Goal: Book appointment/travel/reservation

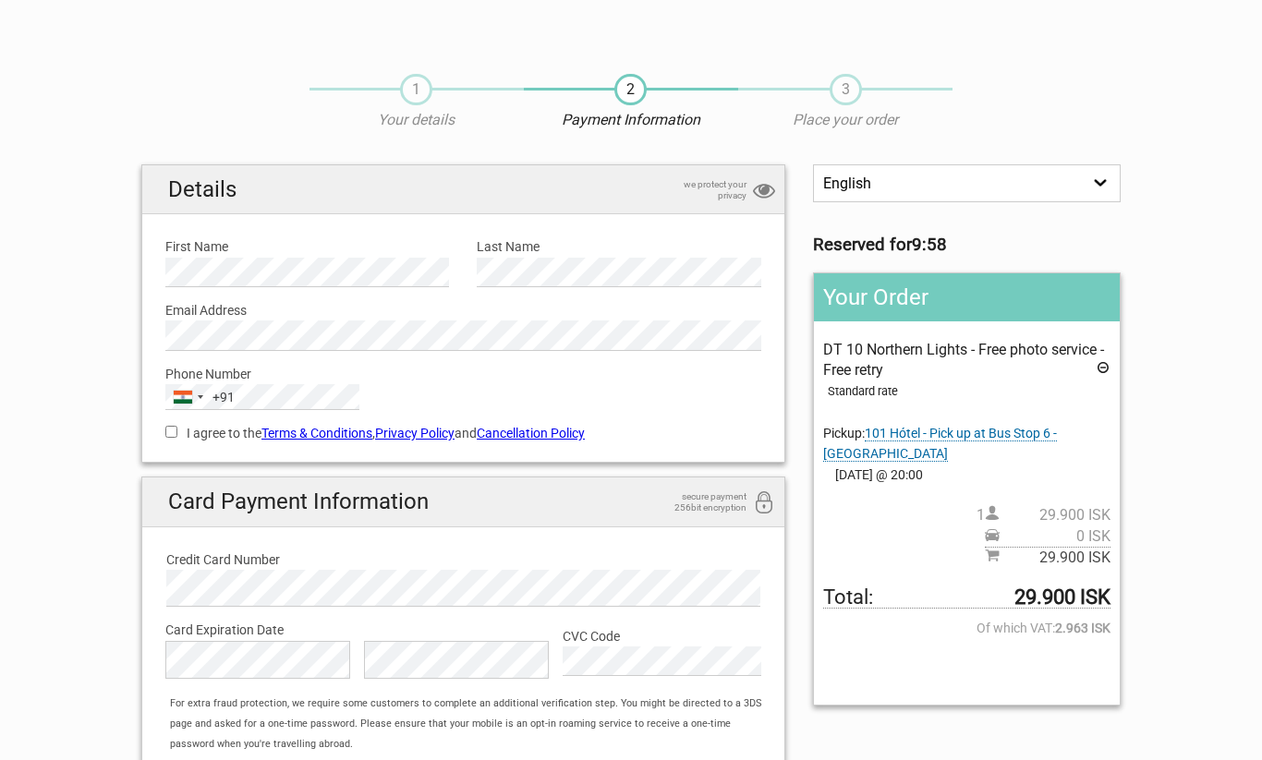
click at [165, 442] on div "I agree to the Terms & Conditions , Privacy Policy and Cancellation Policy You …" at bounding box center [464, 431] width 624 height 42
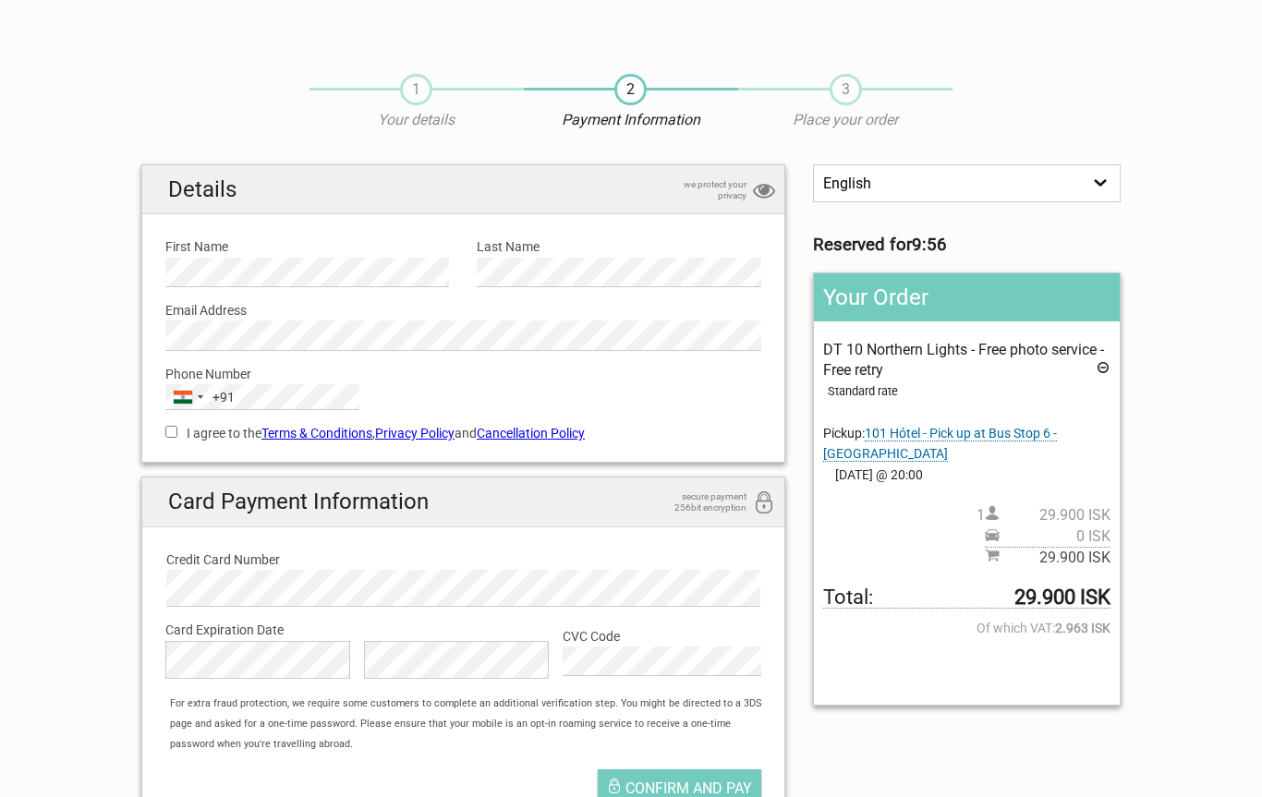
click at [177, 432] on input "I agree to the Terms & Conditions , Privacy Policy and Cancellation Policy" at bounding box center [171, 432] width 12 height 12
checkbox input "true"
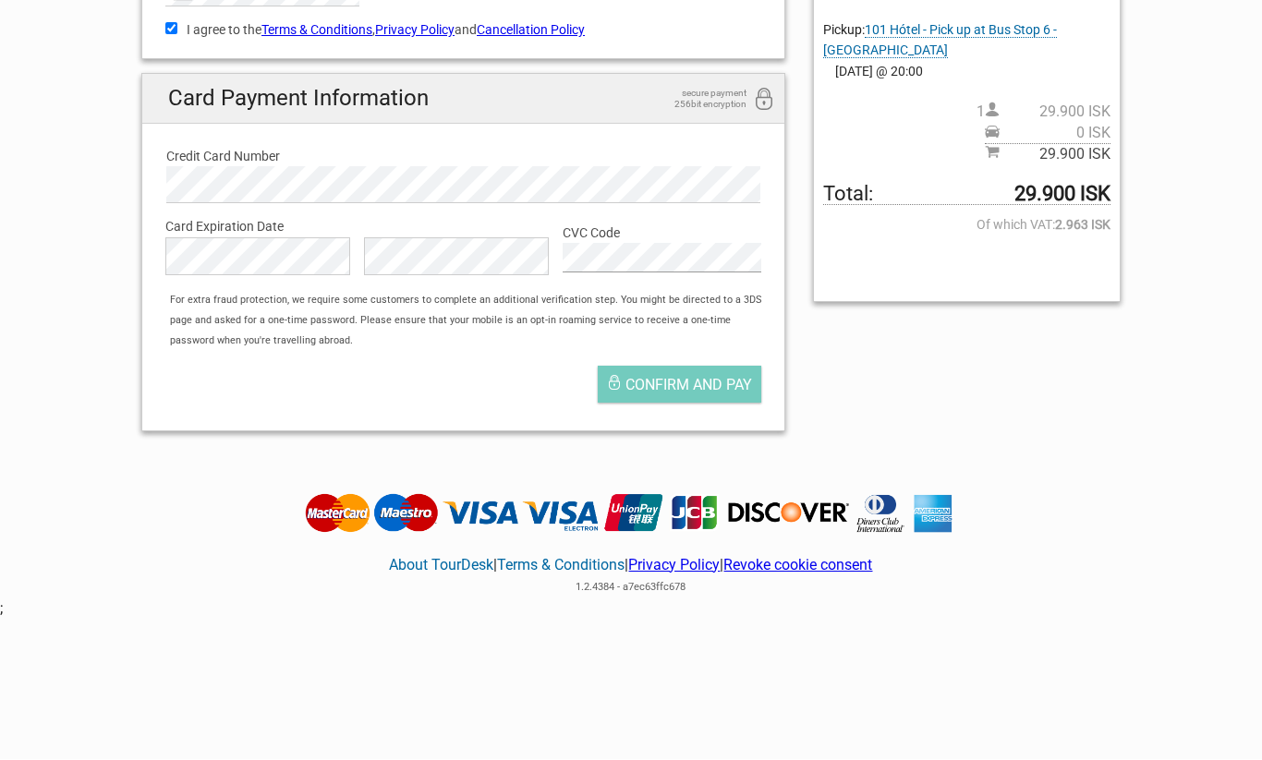
scroll to position [404, 0]
click at [689, 382] on span "Confirm and pay" at bounding box center [688, 385] width 127 height 18
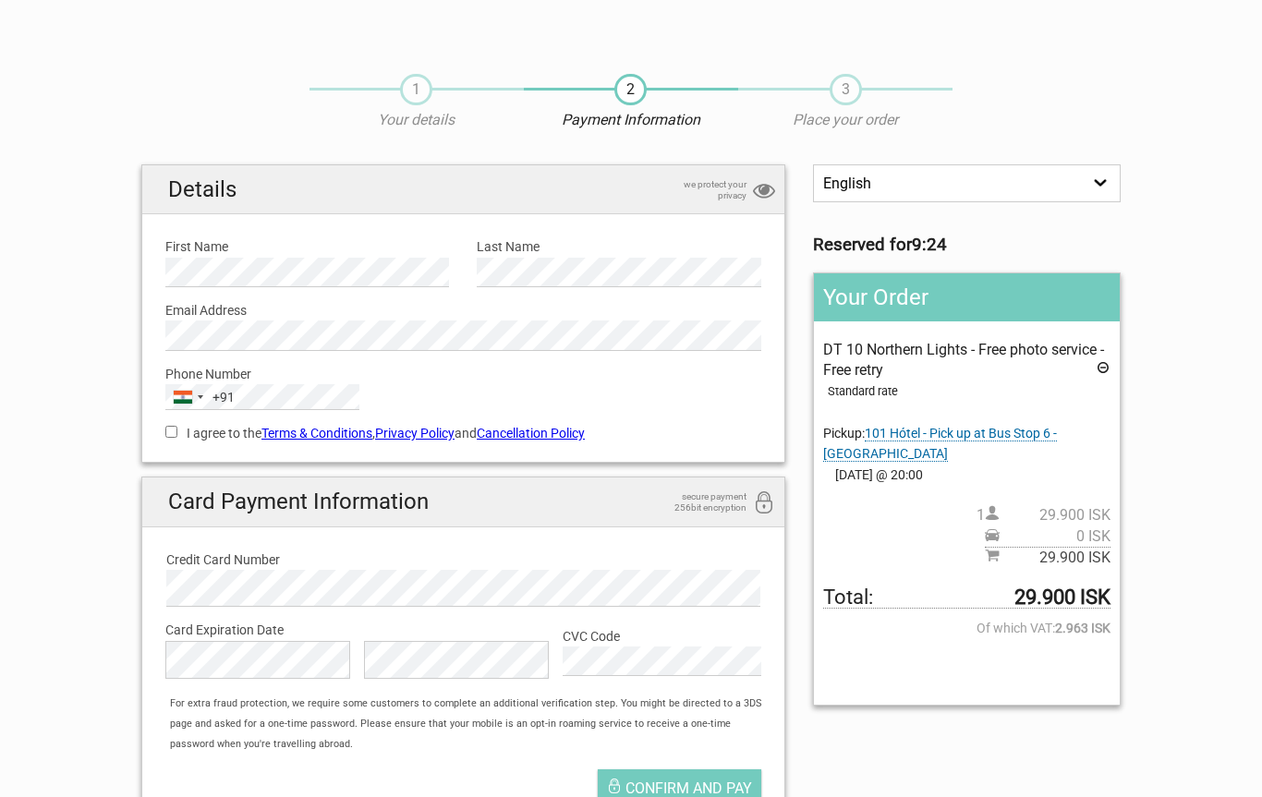
click at [183, 433] on label "I agree to the Terms & Conditions , Privacy Policy and Cancellation Policy" at bounding box center [463, 433] width 596 height 20
click at [177, 433] on input "I agree to the Terms & Conditions , Privacy Policy and Cancellation Policy" at bounding box center [171, 432] width 12 height 12
checkbox input "true"
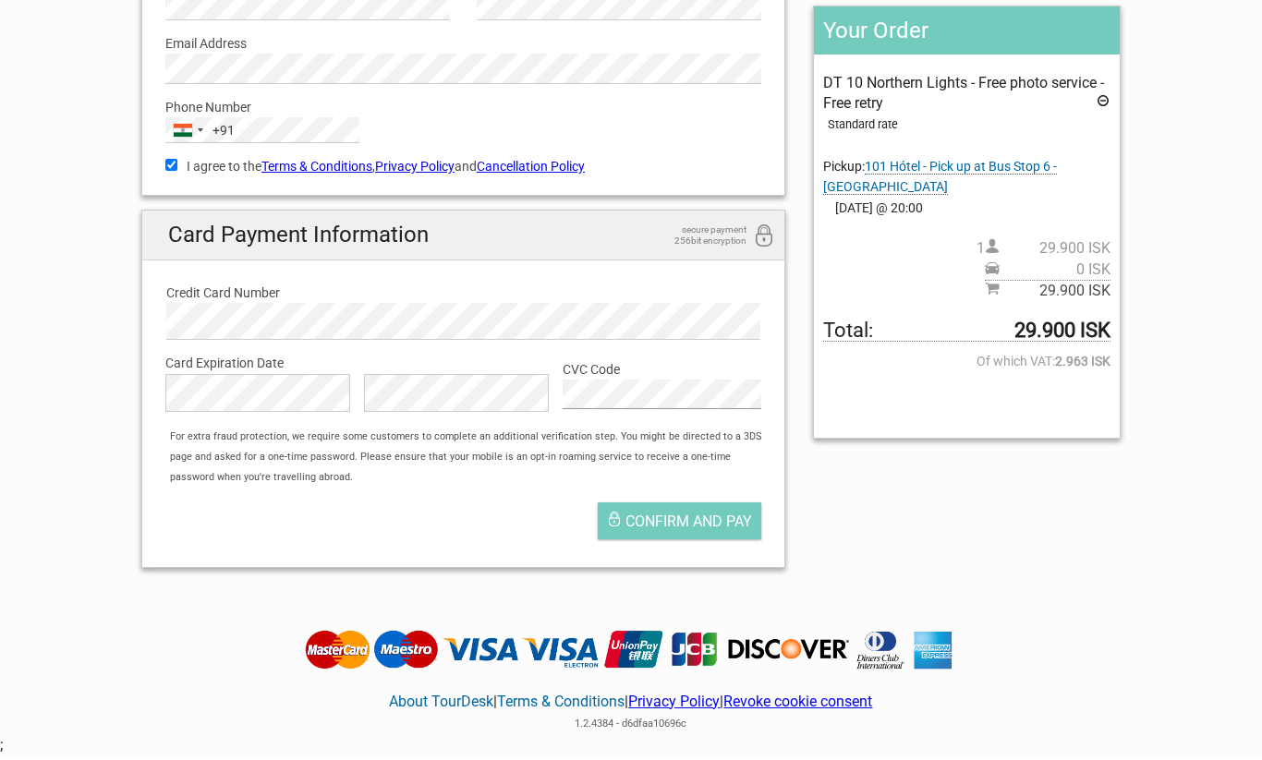
scroll to position [267, 0]
click at [689, 516] on span "Confirm and pay" at bounding box center [688, 522] width 127 height 18
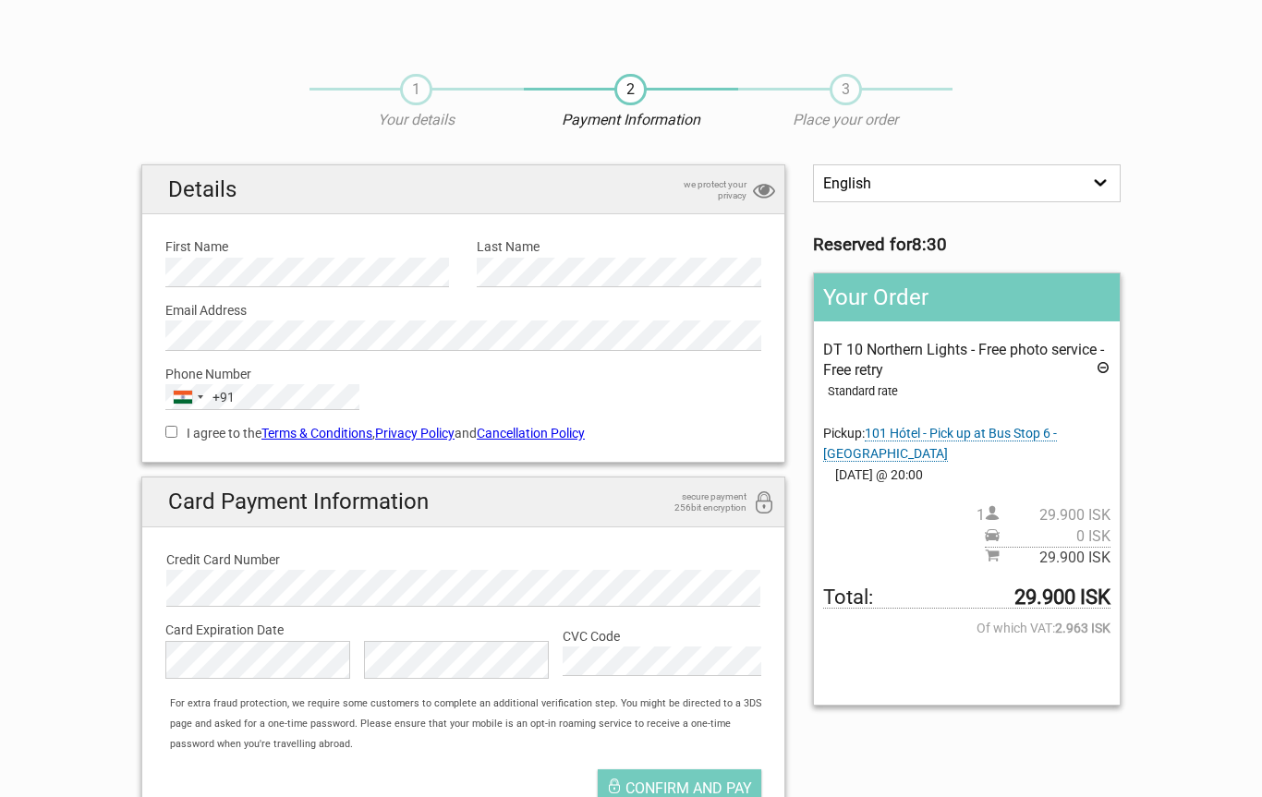
click at [175, 438] on label "I agree to the Terms & Conditions , Privacy Policy and Cancellation Policy" at bounding box center [463, 433] width 596 height 20
click at [175, 438] on input "I agree to the Terms & Conditions , Privacy Policy and Cancellation Policy" at bounding box center [171, 432] width 12 height 12
checkbox input "true"
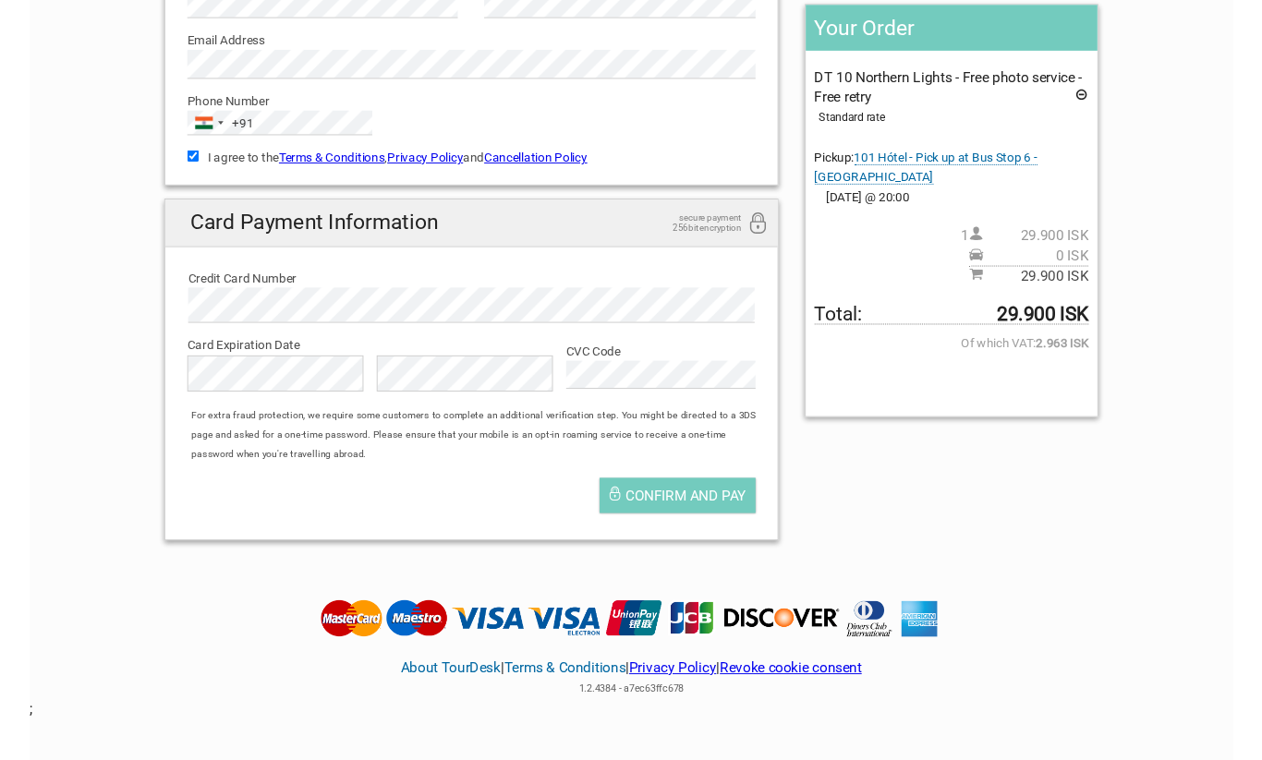
scroll to position [292, 0]
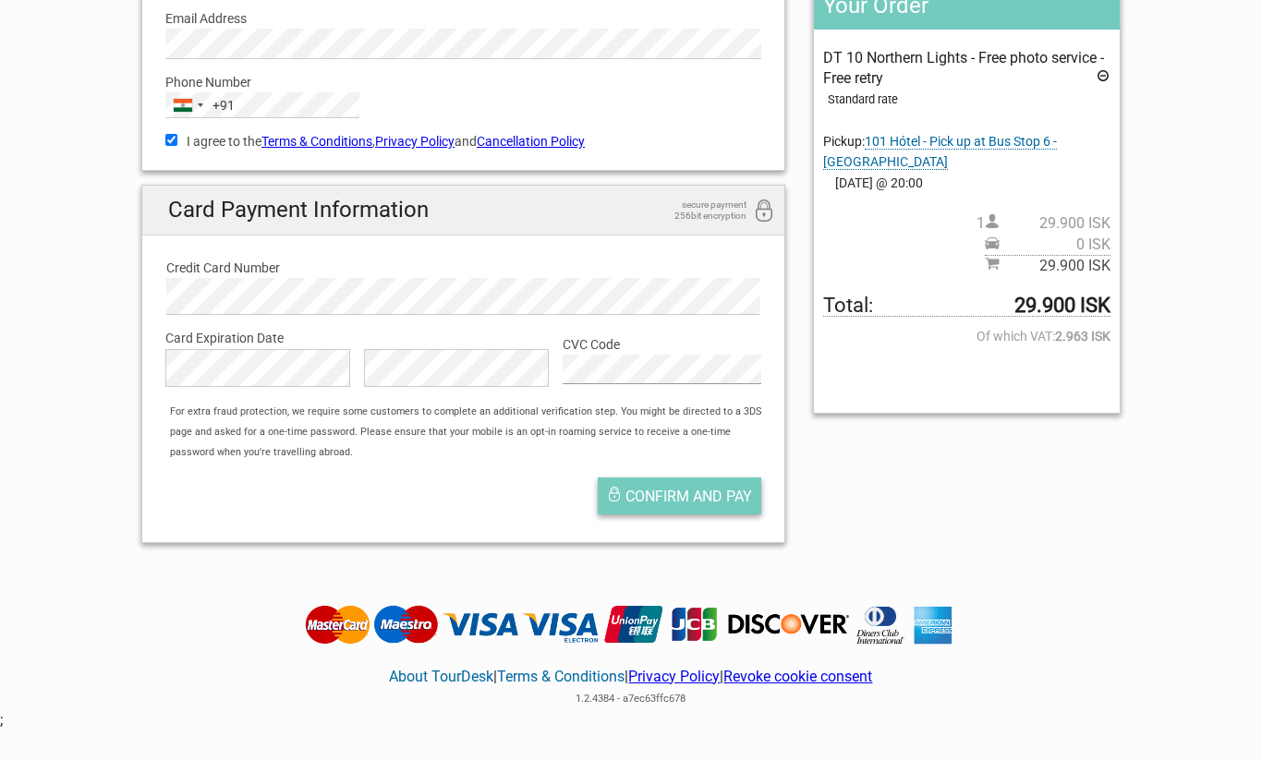
click at [692, 490] on span "Confirm and pay" at bounding box center [688, 497] width 127 height 18
